Goal: Transaction & Acquisition: Book appointment/travel/reservation

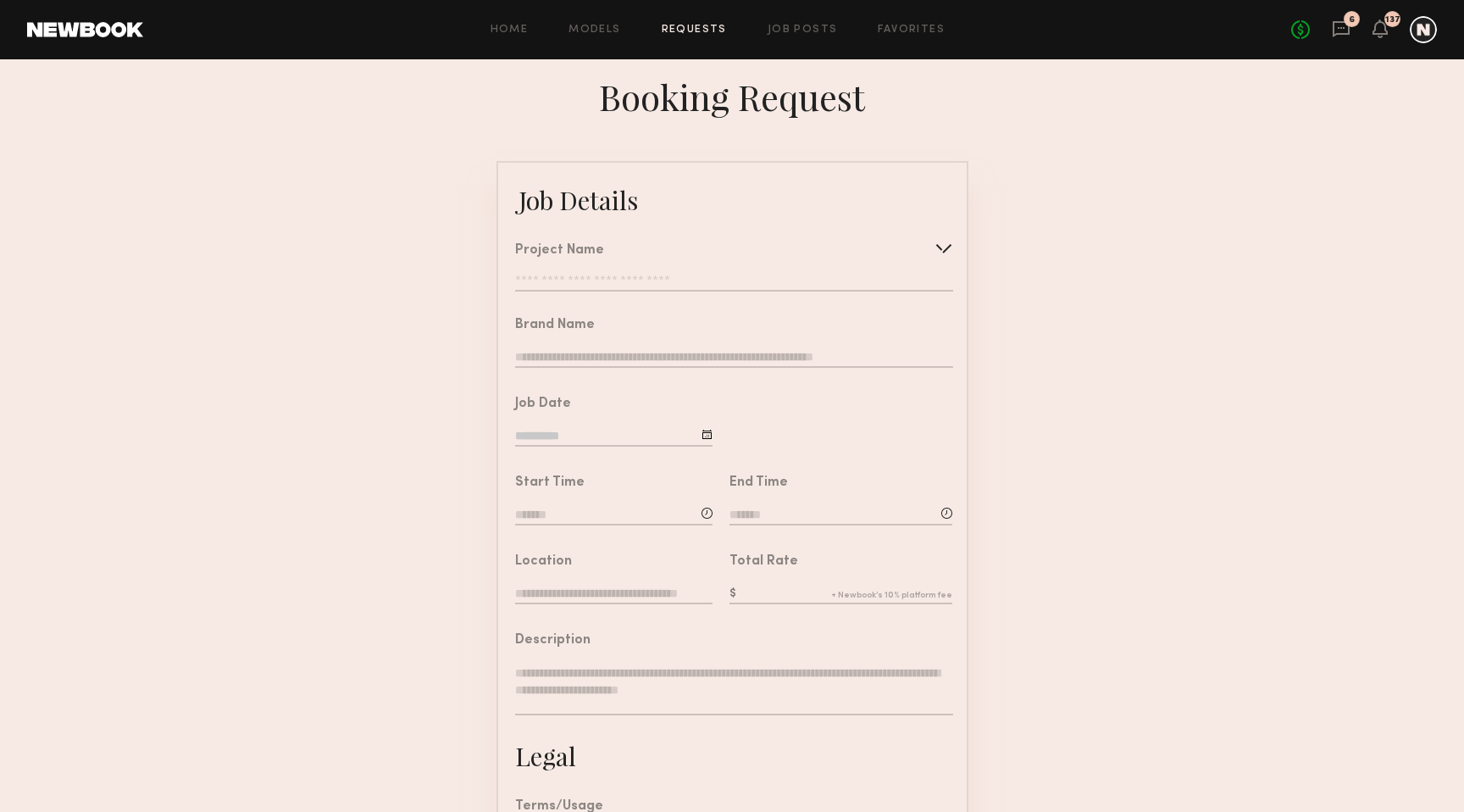
click at [707, 31] on link "Requests" at bounding box center [694, 30] width 65 height 11
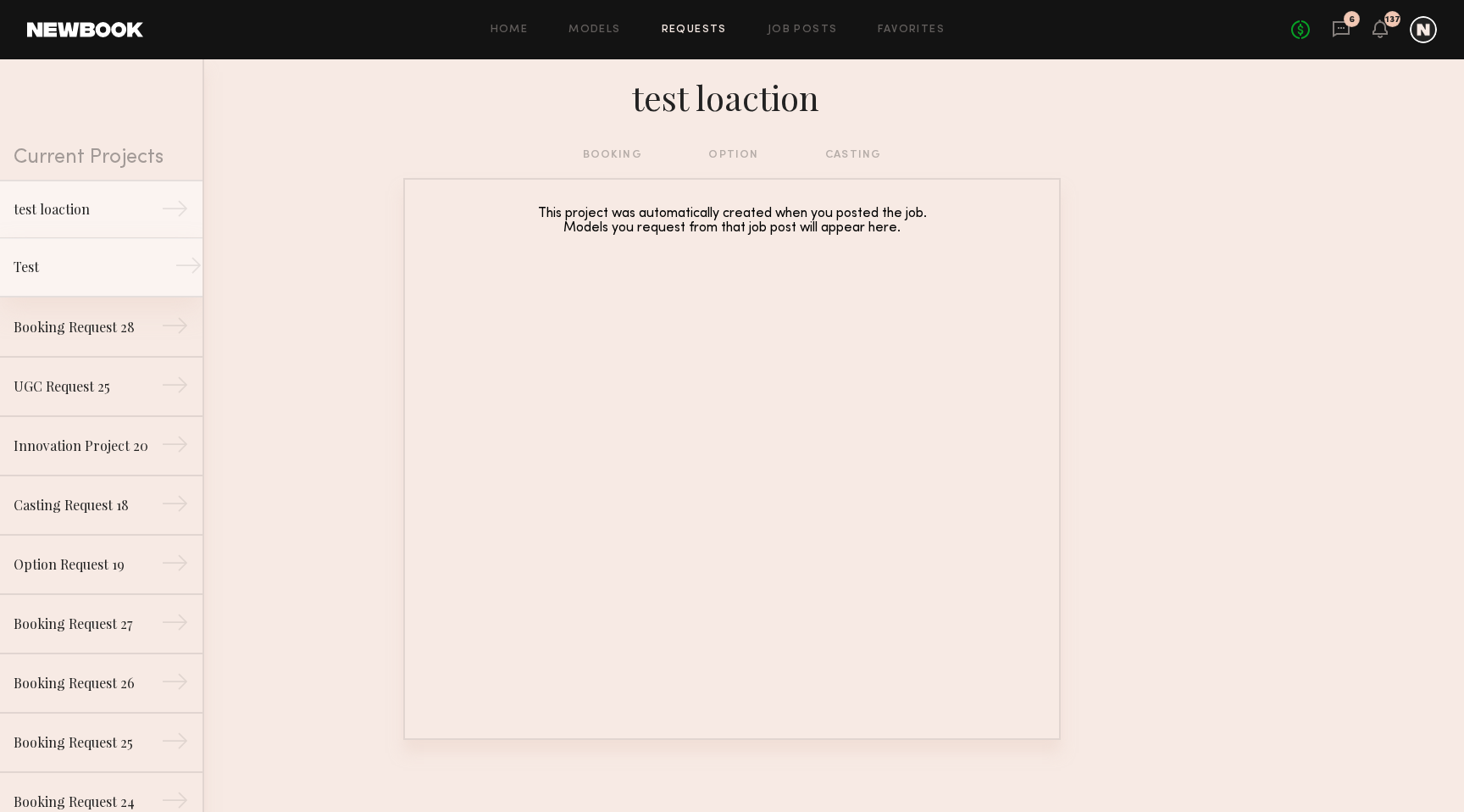
click at [92, 263] on div "Test" at bounding box center [87, 266] width 147 height 21
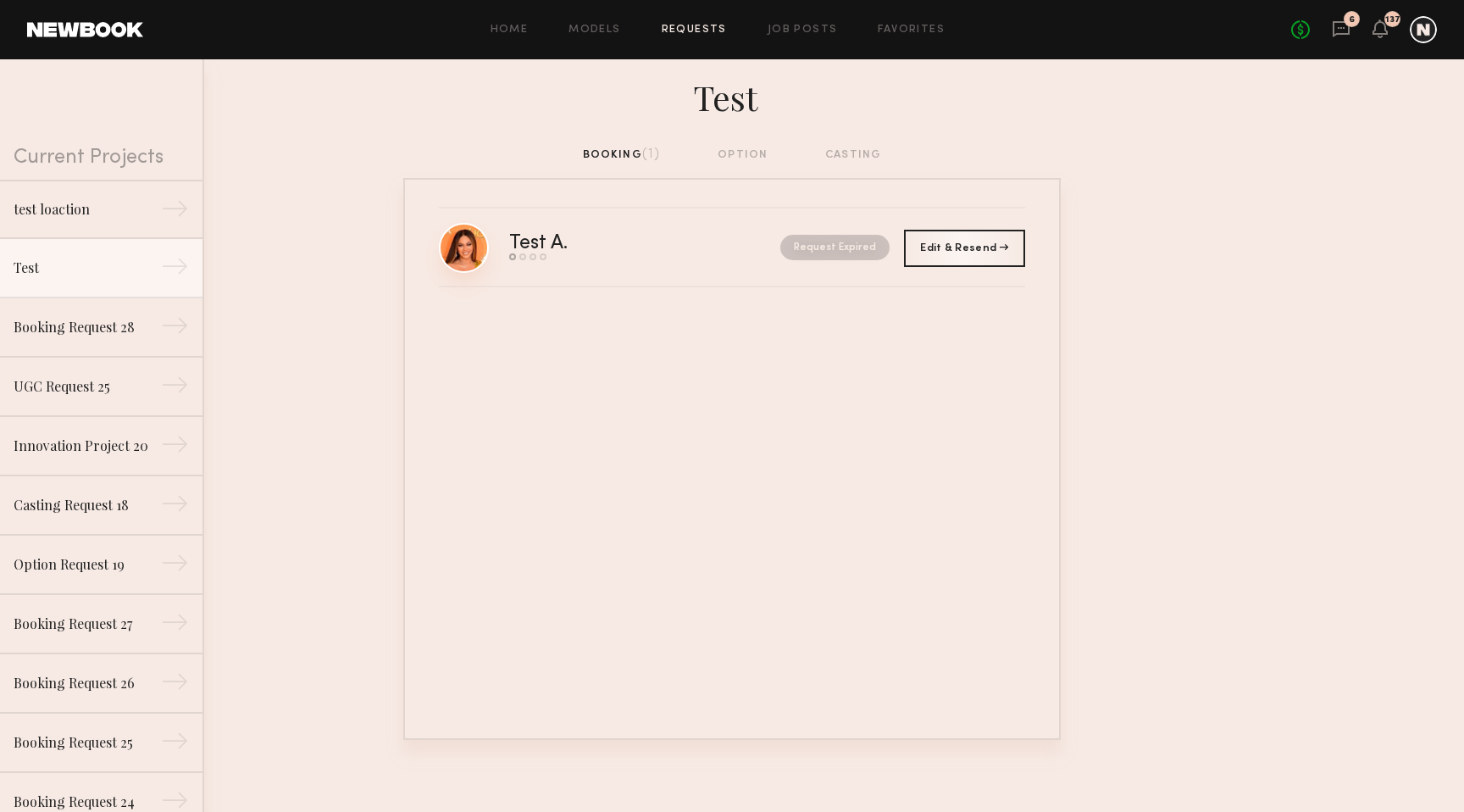
click at [465, 255] on link at bounding box center [464, 248] width 50 height 50
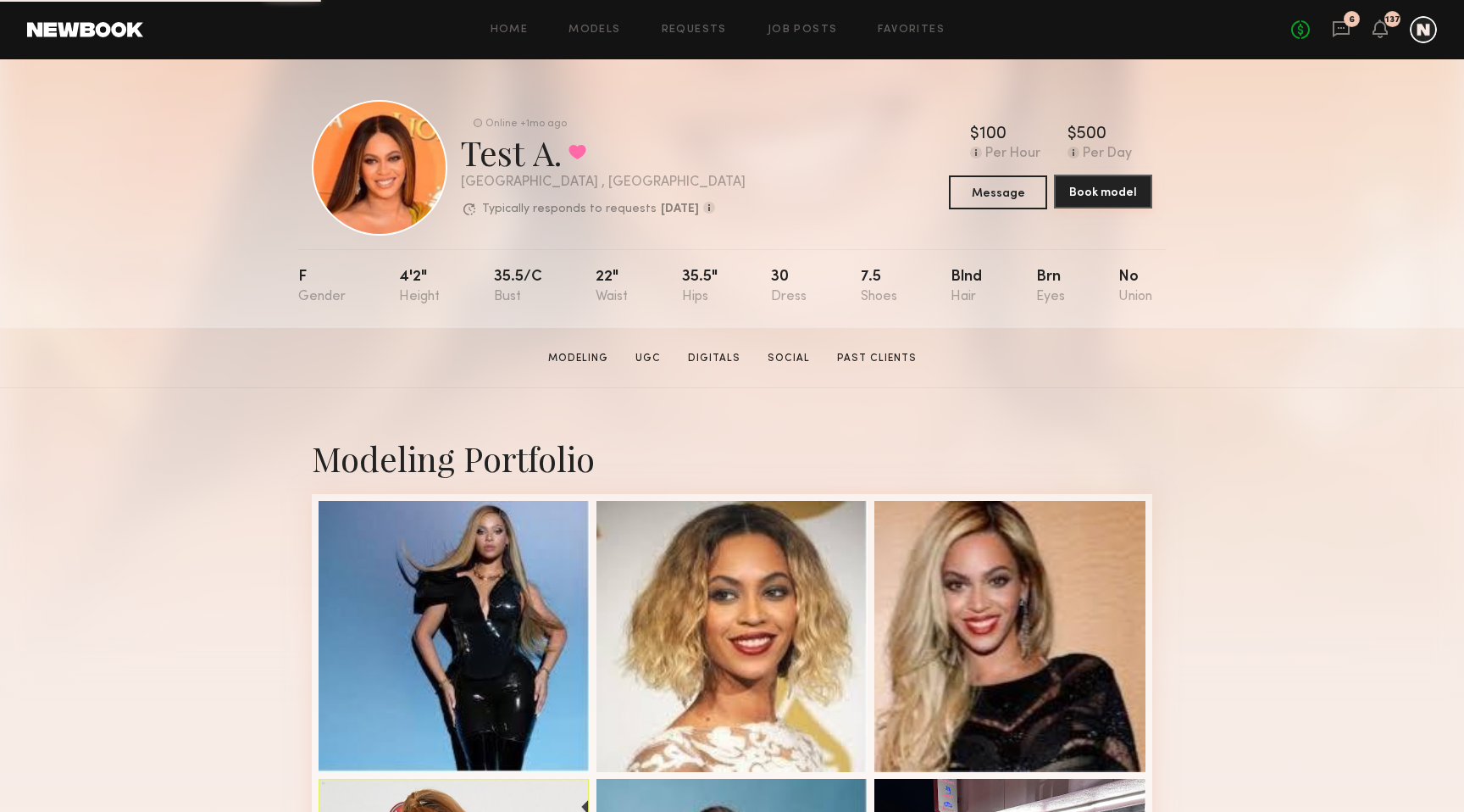
click at [1113, 192] on button "Book model" at bounding box center [1104, 192] width 99 height 34
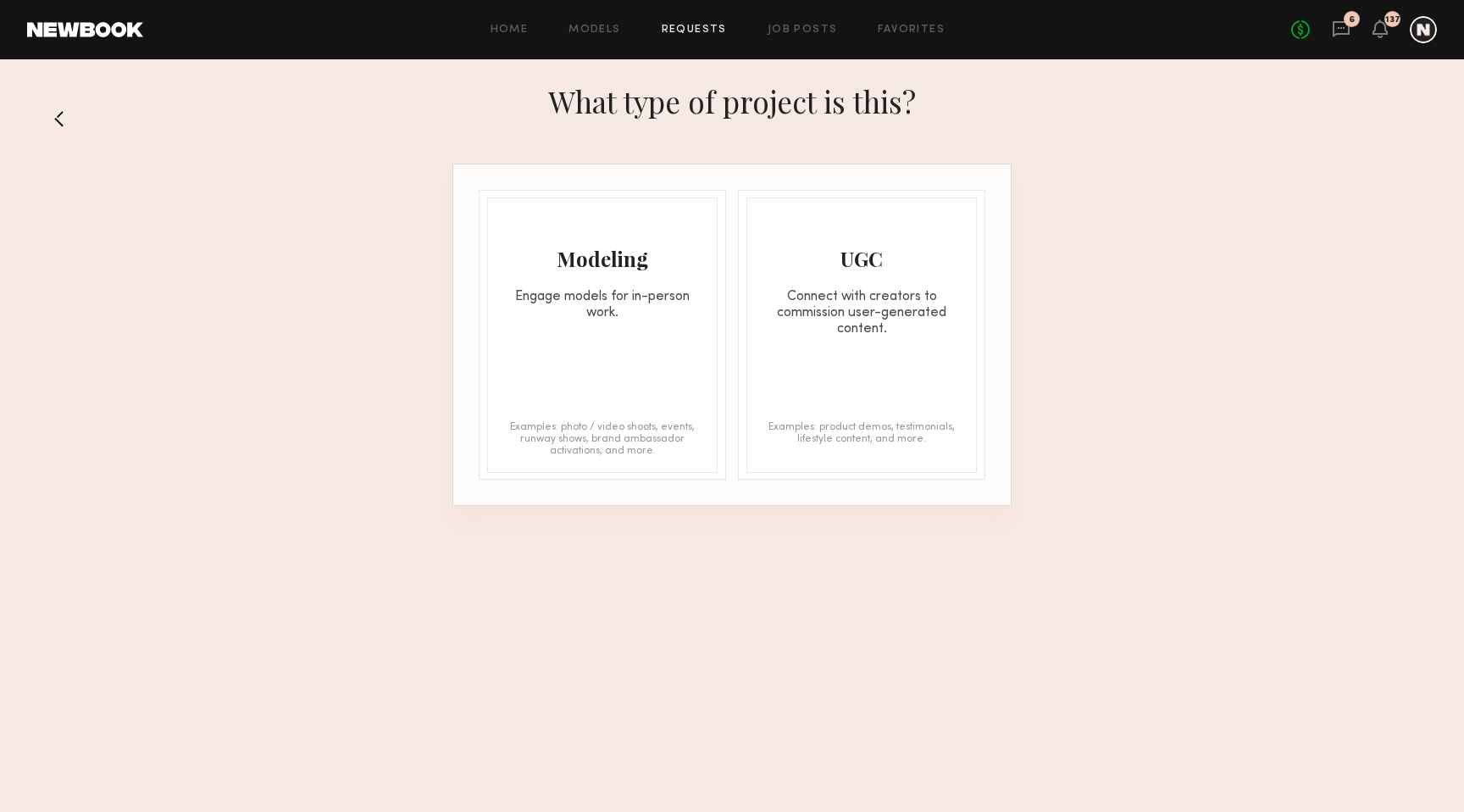
click at [872, 318] on div "Connect with creators to commission user-generated content." at bounding box center [862, 313] width 229 height 48
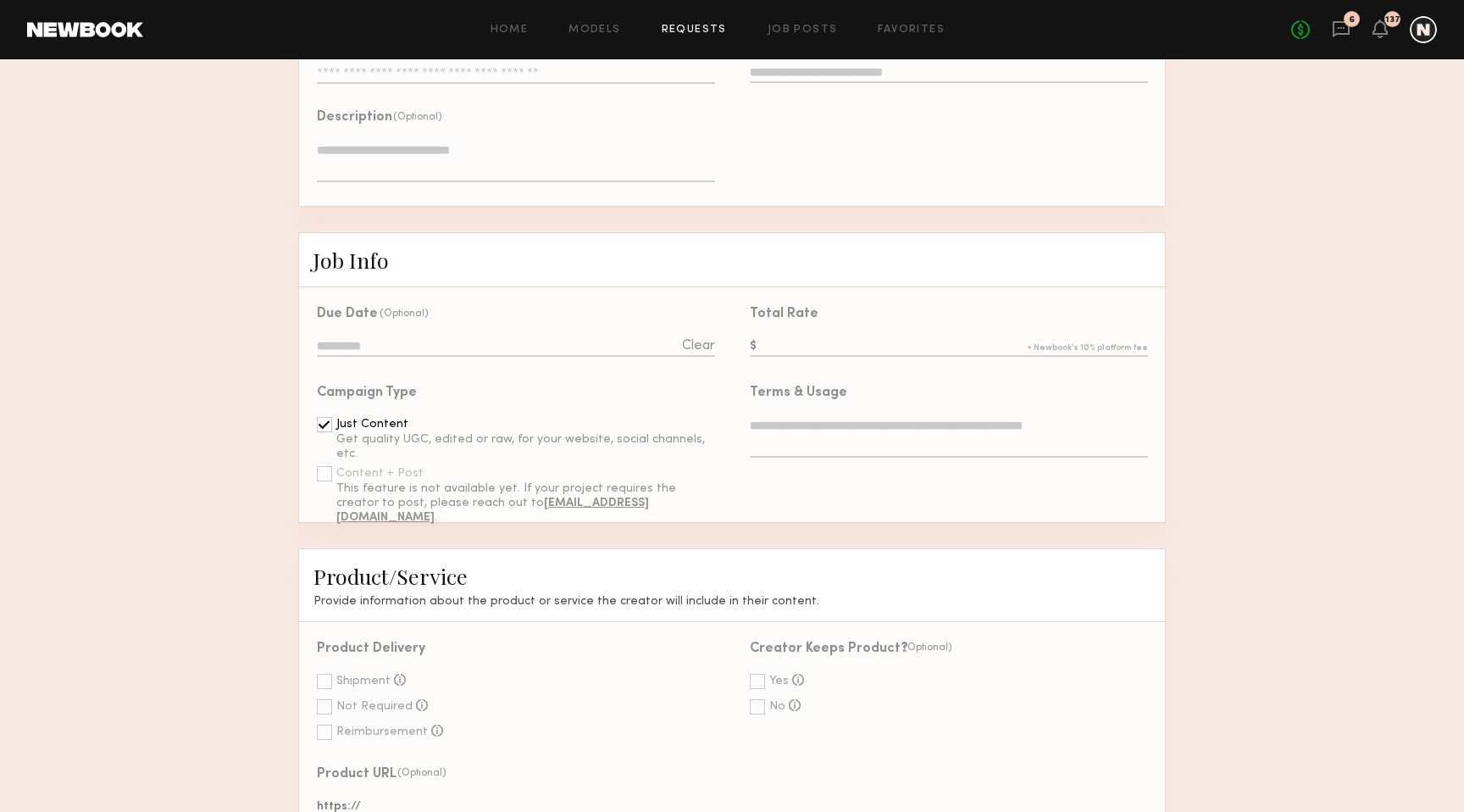
scroll to position [220, 0]
